Goal: Contribute content

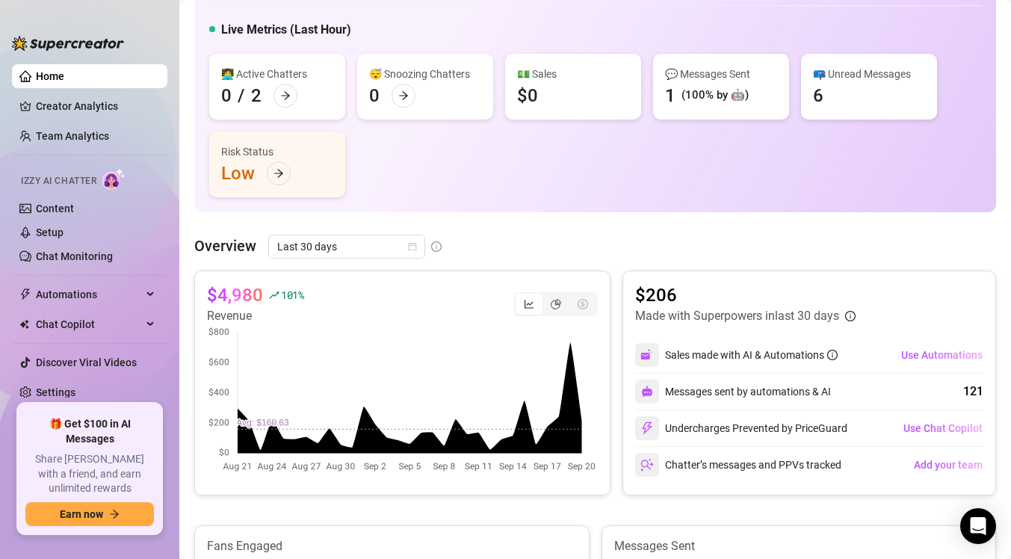
scroll to position [101, 0]
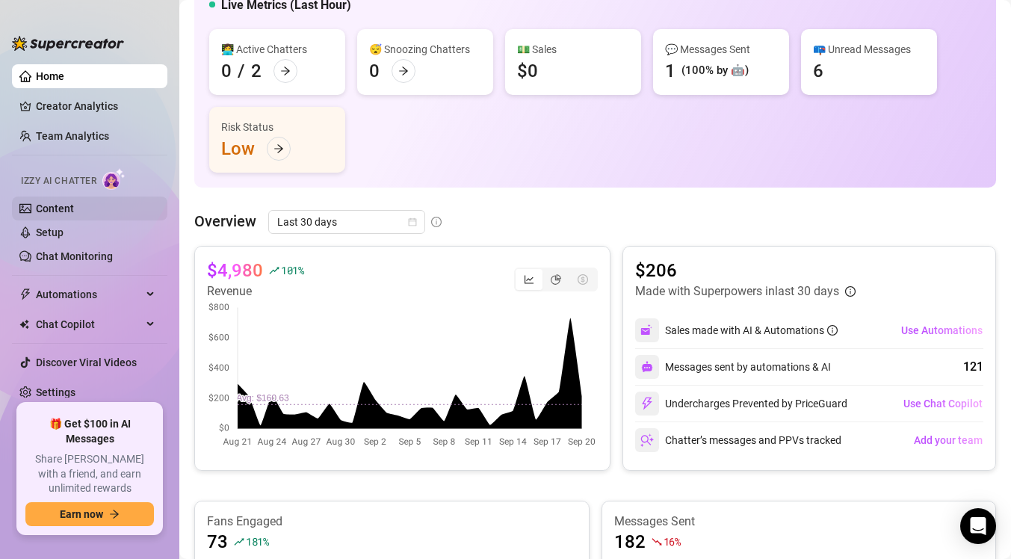
click at [74, 211] on link "Content" at bounding box center [55, 208] width 38 height 12
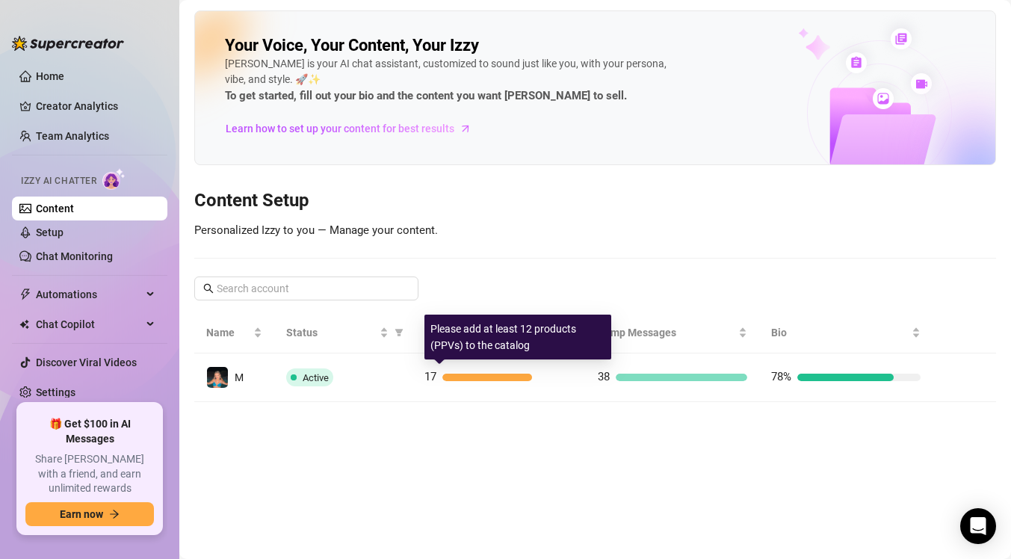
click at [412, 375] on td "17" at bounding box center [498, 377] width 173 height 49
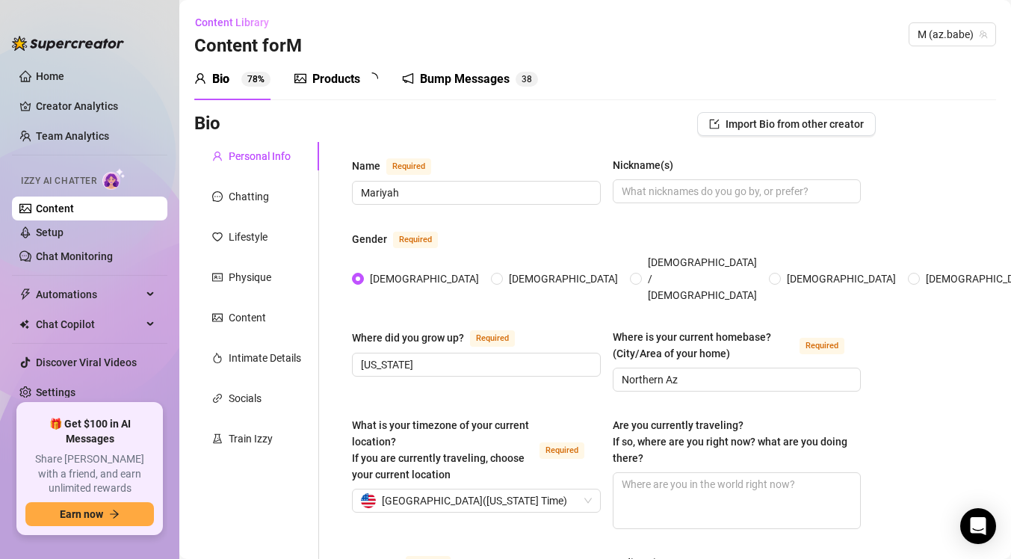
radio input "true"
type input "[DATE]"
click at [345, 81] on div "Products" at bounding box center [336, 79] width 48 height 18
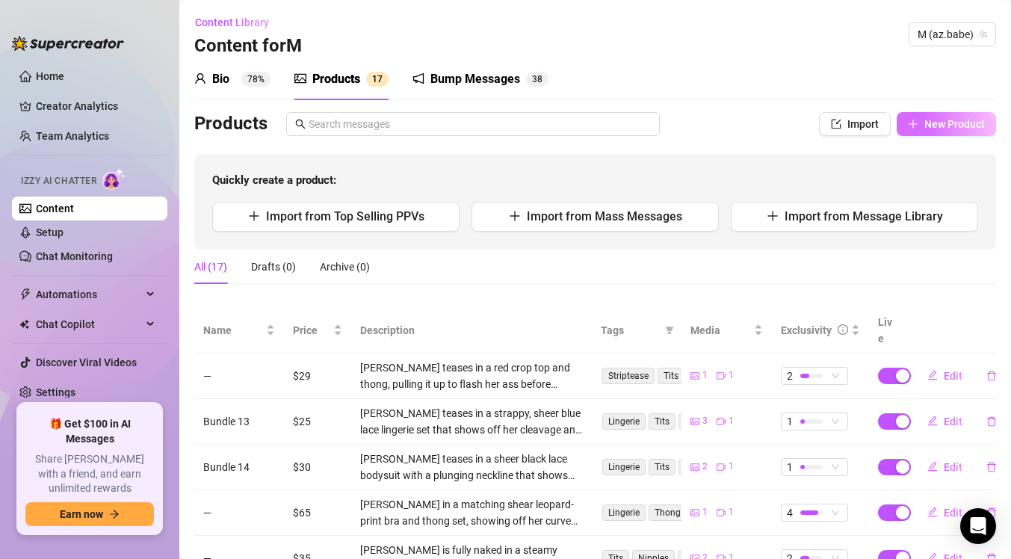
click at [922, 127] on button "New Product" at bounding box center [946, 124] width 99 height 24
type textarea "Type your message here..."
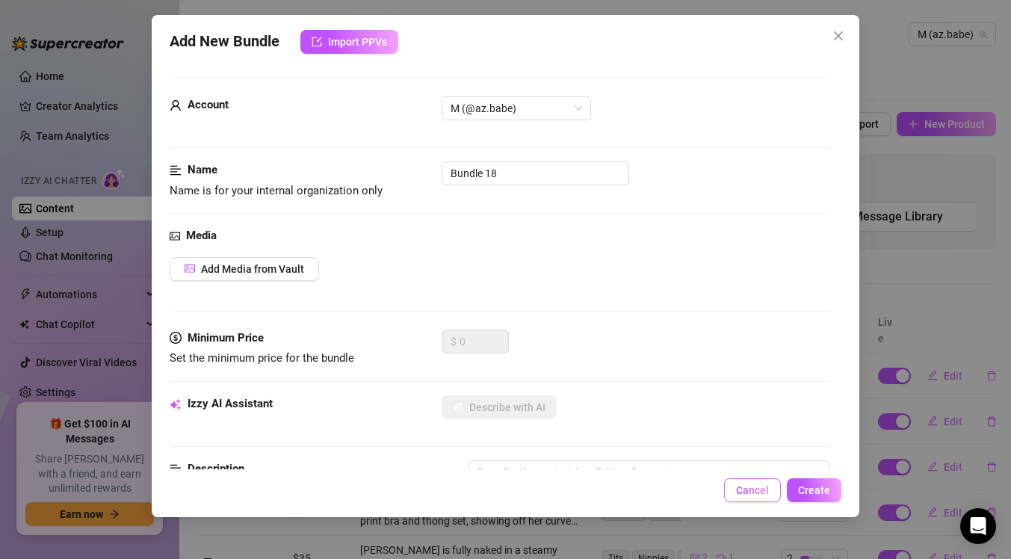
click at [758, 498] on button "Cancel" at bounding box center [752, 490] width 57 height 24
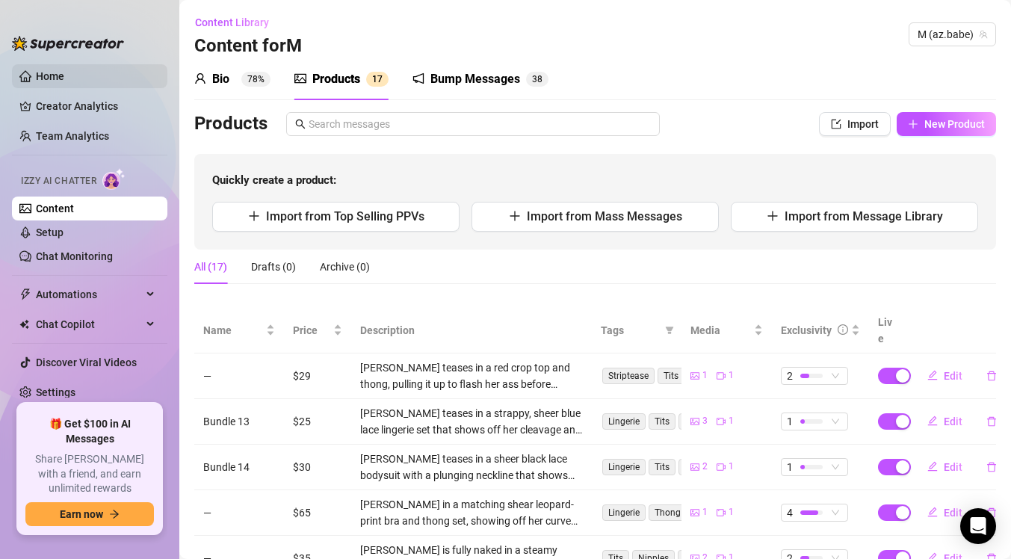
click at [64, 81] on link "Home" at bounding box center [50, 76] width 28 height 12
